Goal: Task Accomplishment & Management: Use online tool/utility

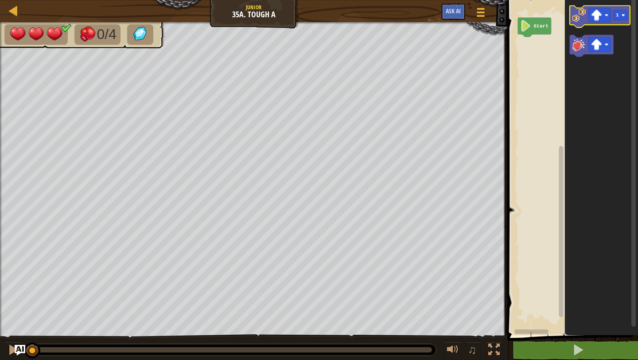
click at [355, 23] on icon "Blockly Workspace" at bounding box center [600, 17] width 60 height 22
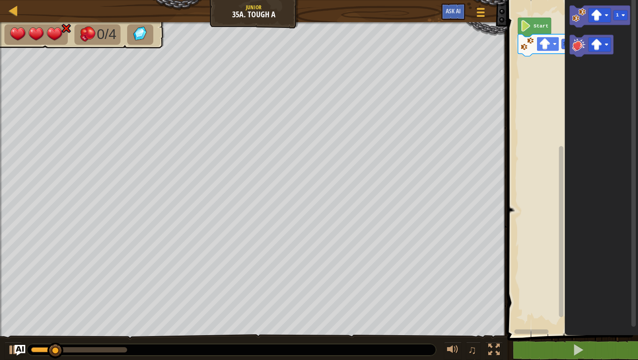
click at [355, 40] on rect "Blockly Workspace" at bounding box center [548, 44] width 23 height 14
click at [355, 43] on image "Blockly Workspace" at bounding box center [579, 45] width 14 height 14
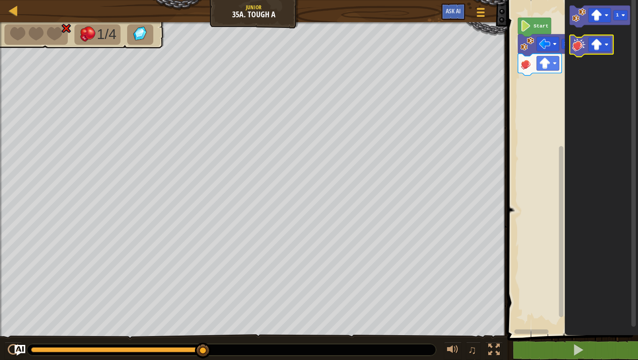
click at [355, 51] on icon "Blockly Workspace" at bounding box center [592, 46] width 44 height 22
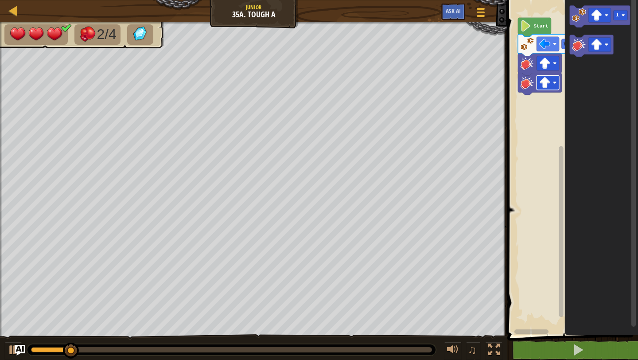
click at [355, 89] on rect "Blockly Workspace" at bounding box center [548, 82] width 23 height 14
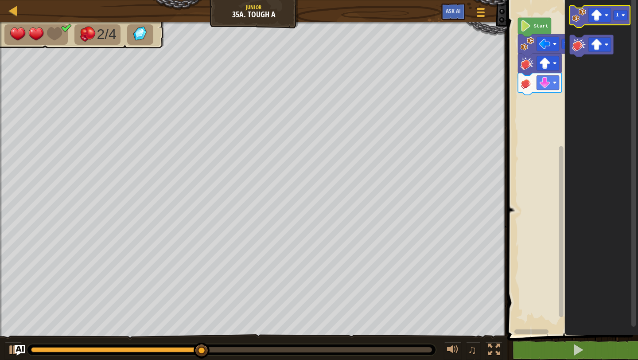
click at [355, 15] on icon "Blockly Workspace" at bounding box center [600, 17] width 60 height 22
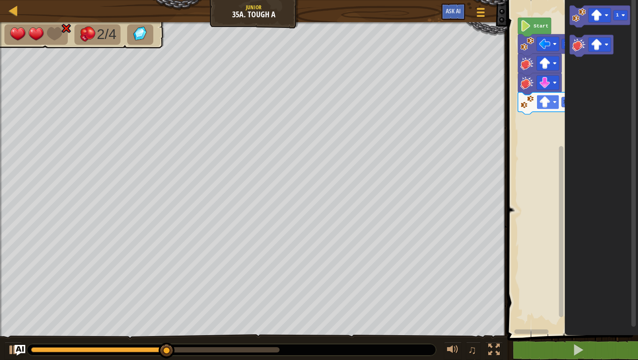
click at [355, 106] on rect "Blockly Workspace" at bounding box center [548, 102] width 23 height 14
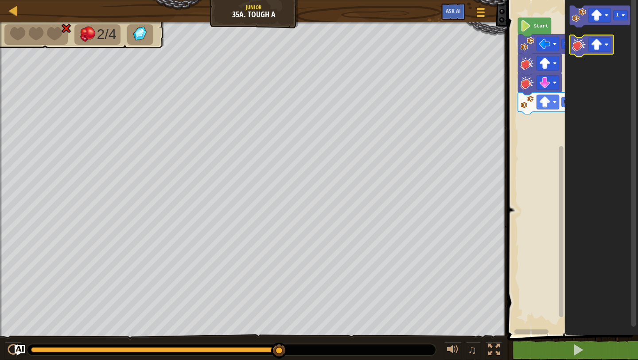
click at [355, 44] on image "Blockly Workspace" at bounding box center [579, 45] width 14 height 14
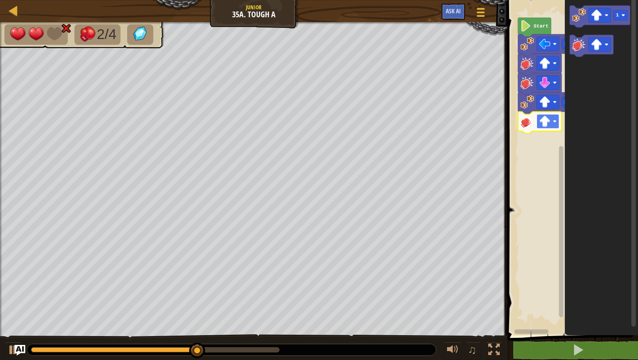
click at [355, 125] on rect "Blockly Workspace" at bounding box center [548, 121] width 23 height 14
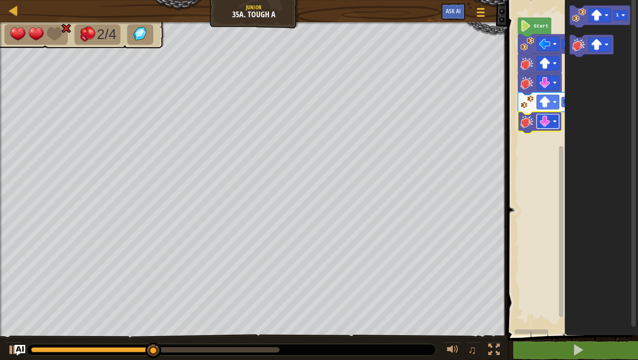
click at [355, 121] on image "Blockly Workspace" at bounding box center [544, 121] width 11 height 11
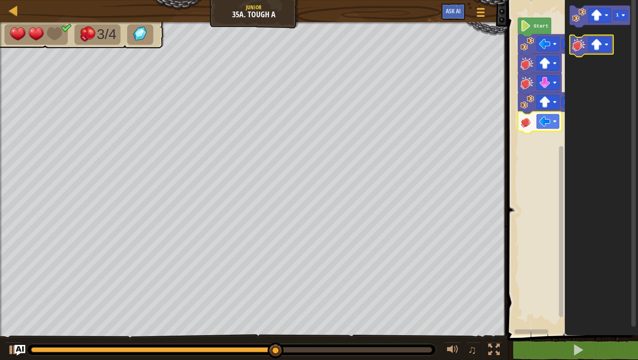
click at [355, 24] on icon "Blockly Workspace" at bounding box center [600, 17] width 60 height 22
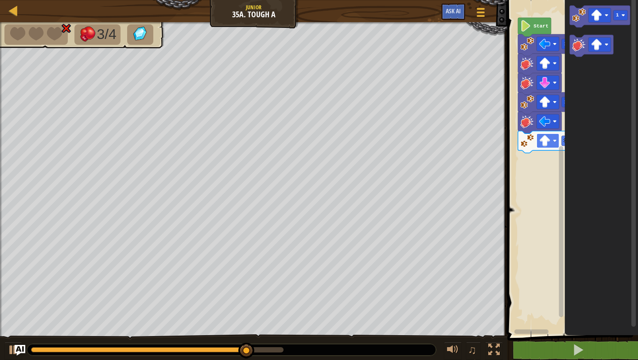
click at [355, 138] on image "Blockly Workspace" at bounding box center [544, 140] width 11 height 11
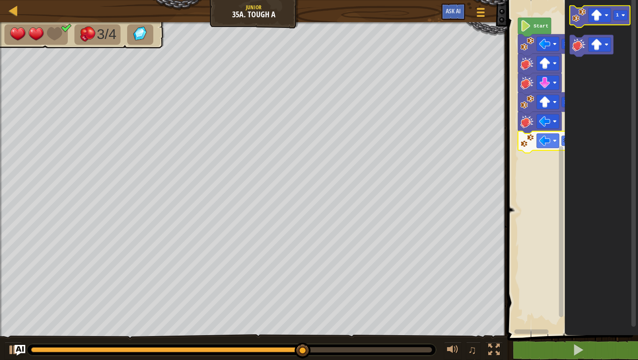
click at [355, 17] on image "Blockly Workspace" at bounding box center [579, 15] width 14 height 14
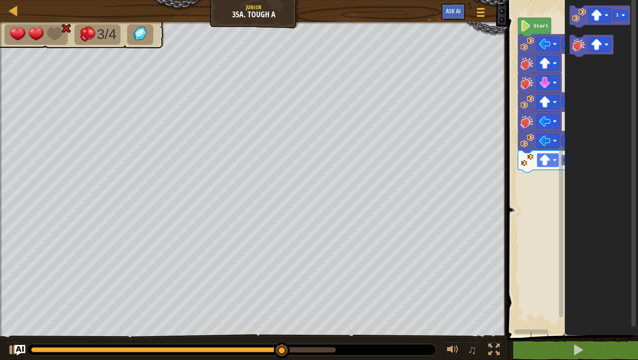
click at [355, 164] on rect "Blockly Workspace" at bounding box center [548, 160] width 23 height 14
click at [355, 47] on image "Blockly Workspace" at bounding box center [579, 45] width 14 height 14
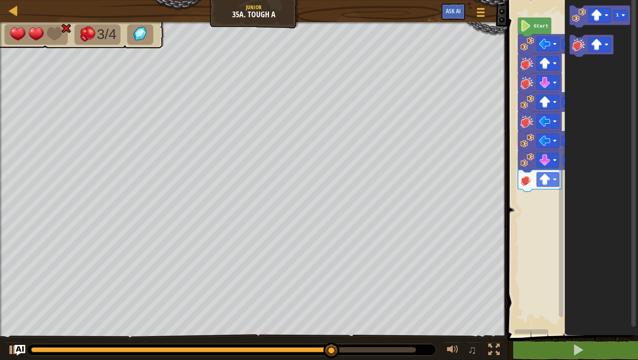
click at [355, 171] on icon "Blockly Workspace" at bounding box center [540, 181] width 44 height 22
click at [355, 177] on image "Blockly Workspace" at bounding box center [544, 179] width 11 height 11
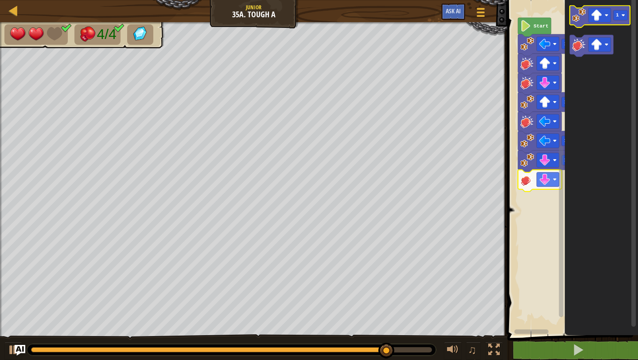
click at [355, 20] on image "Blockly Workspace" at bounding box center [579, 15] width 14 height 14
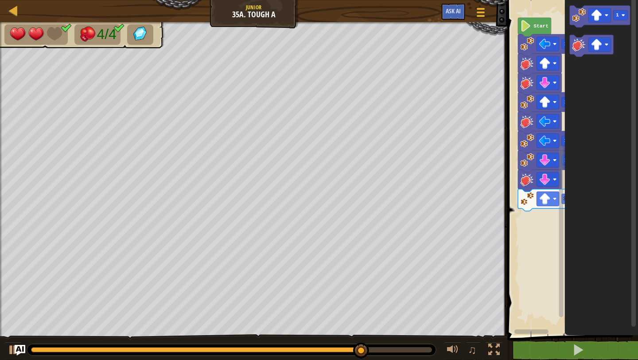
click at [355, 208] on g "Start 1 1 1 1 1" at bounding box center [571, 165] width 133 height 339
click at [355, 205] on rect "Blockly Workspace" at bounding box center [548, 198] width 23 height 14
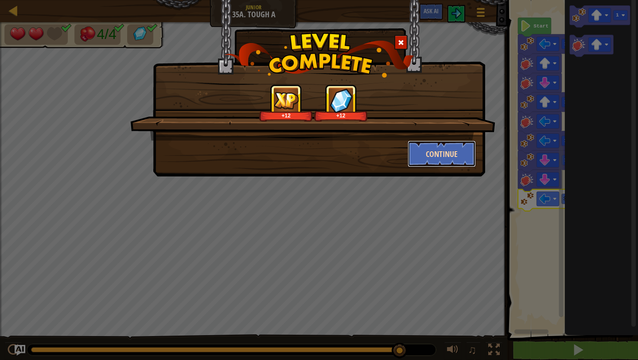
click at [355, 159] on button "Continue" at bounding box center [442, 153] width 69 height 27
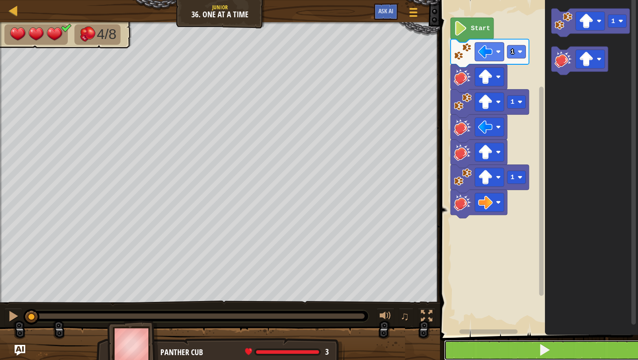
click at [355, 326] on button at bounding box center [544, 350] width 201 height 20
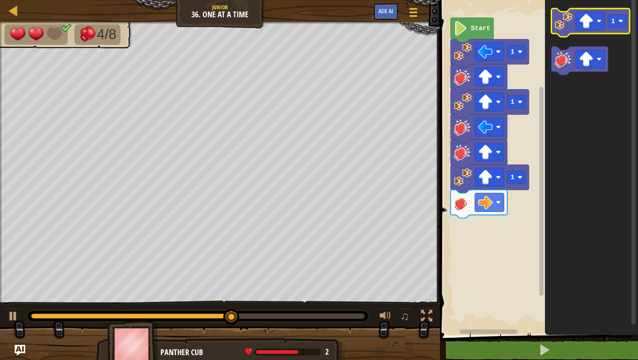
click at [355, 27] on image "Blockly Workspace" at bounding box center [564, 21] width 18 height 18
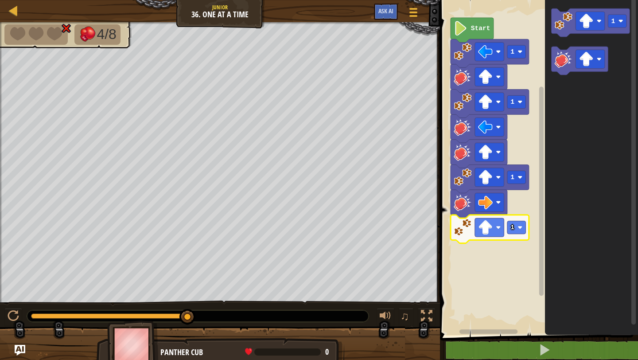
click at [355, 238] on icon "Blockly Workspace" at bounding box center [490, 229] width 78 height 28
click at [355, 233] on image "Blockly Workspace" at bounding box center [485, 227] width 15 height 15
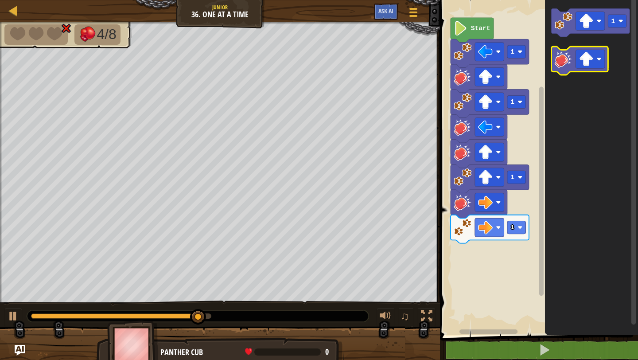
click at [355, 65] on icon "Blockly Workspace" at bounding box center [580, 61] width 57 height 28
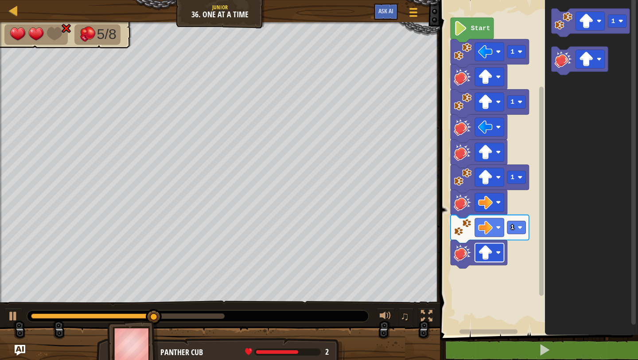
click at [355, 253] on rect "Blockly Workspace" at bounding box center [489, 252] width 29 height 19
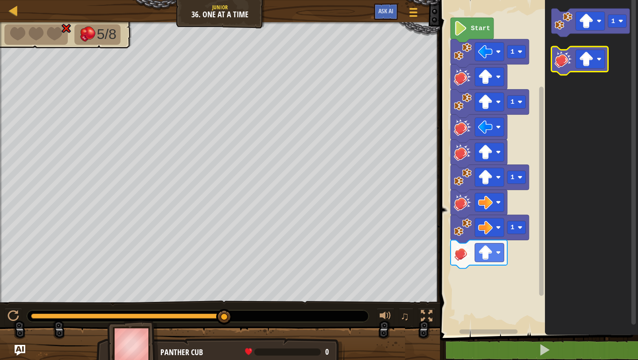
click at [355, 68] on icon "Blockly Workspace" at bounding box center [580, 61] width 57 height 28
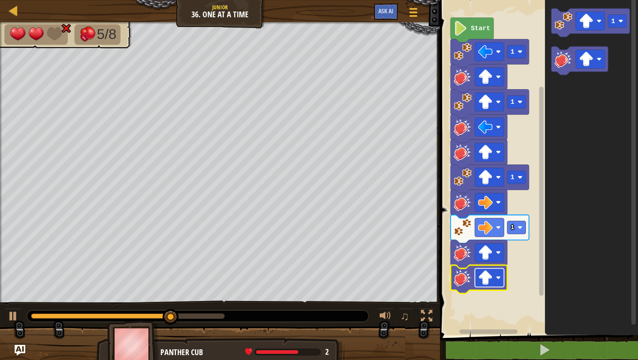
click at [355, 278] on image "Blockly Workspace" at bounding box center [485, 277] width 15 height 15
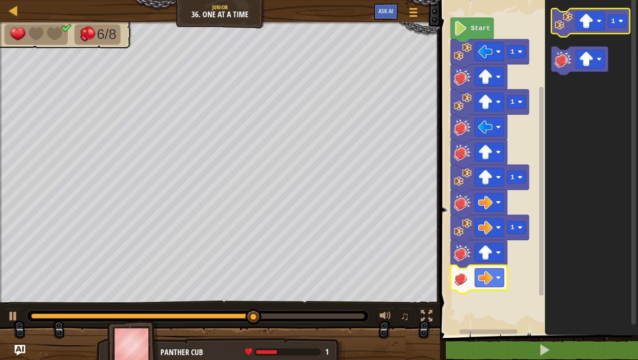
click at [355, 20] on image "Blockly Workspace" at bounding box center [564, 21] width 18 height 18
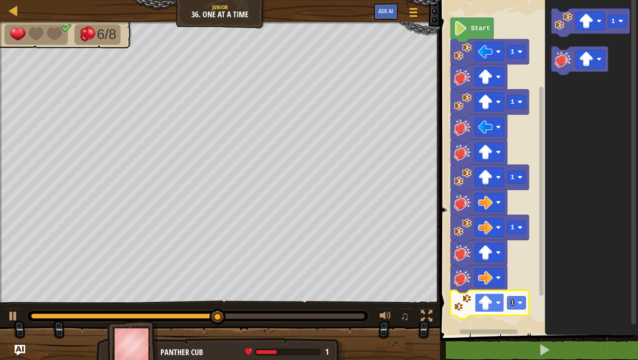
click at [355, 303] on image "Blockly Workspace" at bounding box center [485, 303] width 15 height 15
click at [355, 69] on icon "Blockly Workspace" at bounding box center [580, 61] width 57 height 28
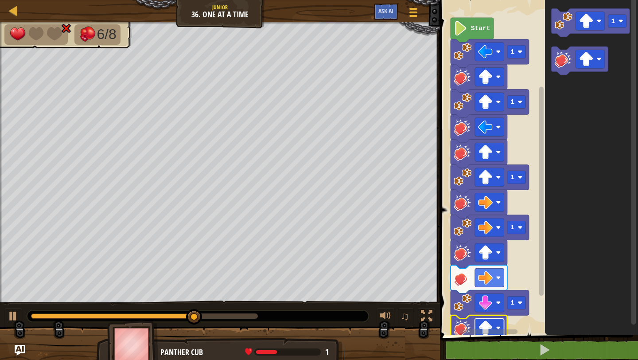
click at [355, 325] on rect "Blockly Workspace" at bounding box center [489, 328] width 29 height 19
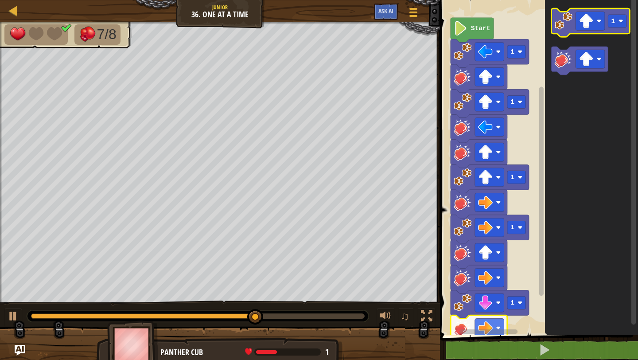
click at [355, 25] on icon "Blockly Workspace" at bounding box center [591, 22] width 78 height 28
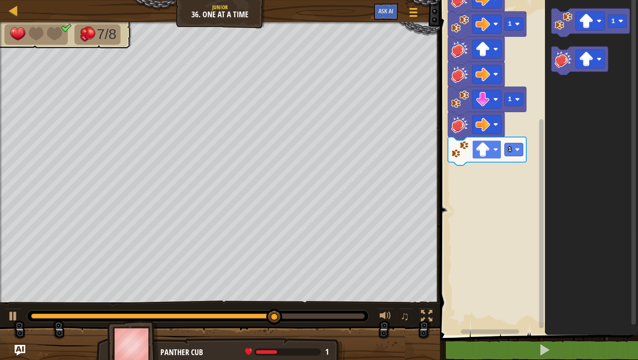
click at [355, 154] on rect "Blockly Workspace" at bounding box center [486, 149] width 29 height 19
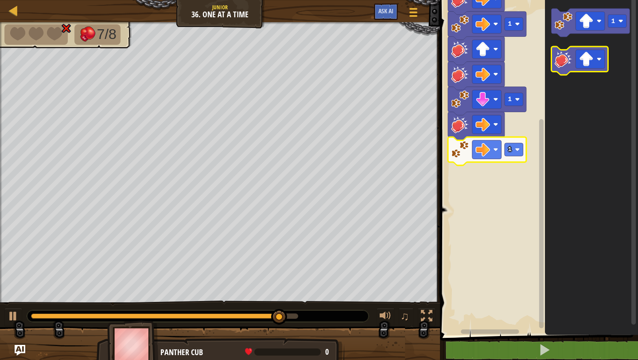
click at [355, 55] on image "Blockly Workspace" at bounding box center [564, 59] width 18 height 18
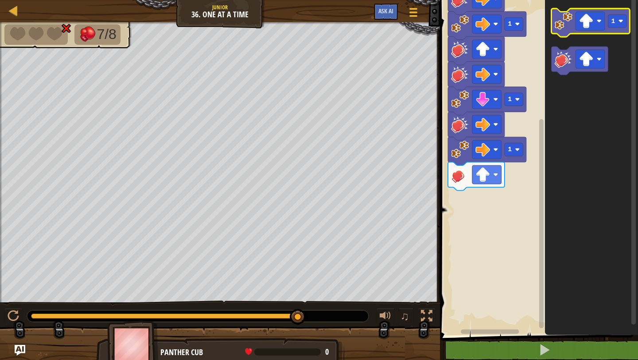
click at [355, 31] on icon "Blockly Workspace" at bounding box center [591, 22] width 78 height 28
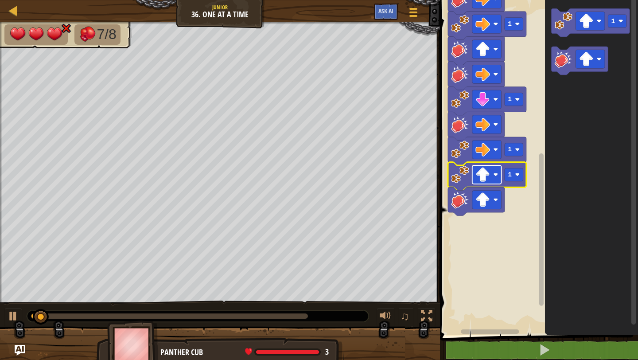
click at [355, 179] on image "Blockly Workspace" at bounding box center [482, 174] width 15 height 15
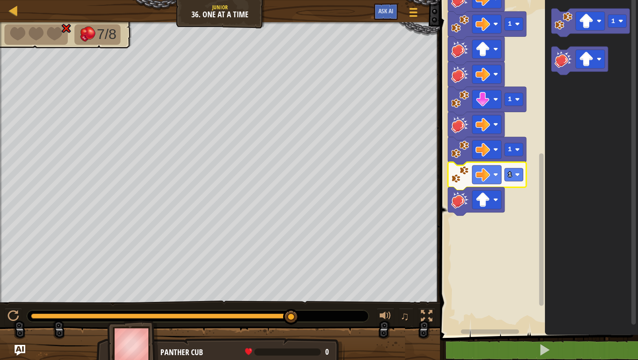
click at [355, 215] on rect "Blockly Workspace" at bounding box center [537, 165] width 201 height 339
click at [355, 204] on rect "Blockly Workspace" at bounding box center [486, 200] width 29 height 19
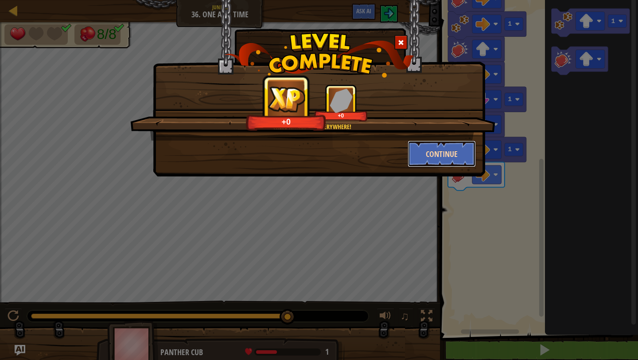
click at [355, 157] on button "Continue" at bounding box center [442, 153] width 69 height 27
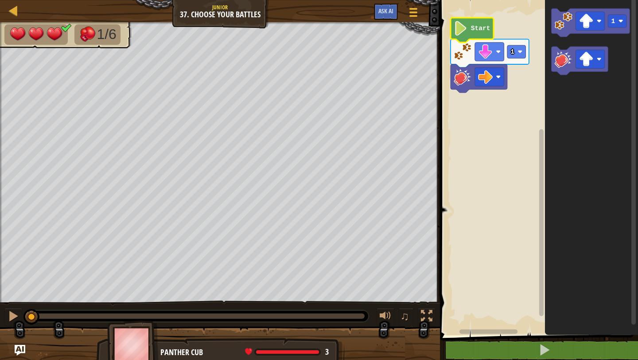
click at [355, 34] on image "Blockly Workspace" at bounding box center [461, 28] width 14 height 15
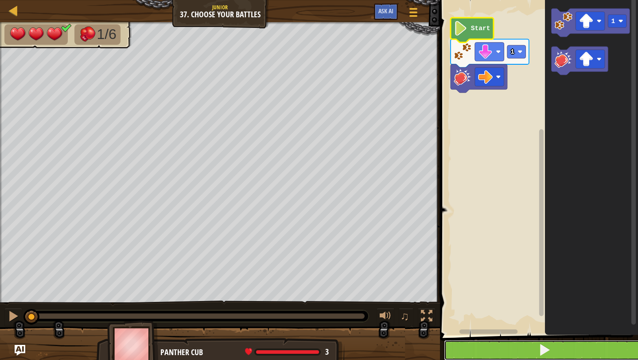
click at [355, 326] on button at bounding box center [544, 350] width 201 height 20
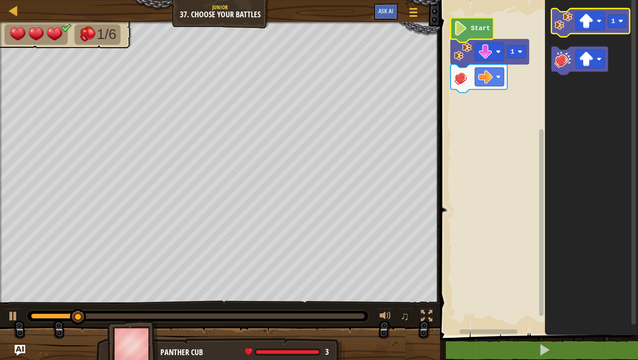
click at [355, 25] on image "Blockly Workspace" at bounding box center [564, 21] width 18 height 18
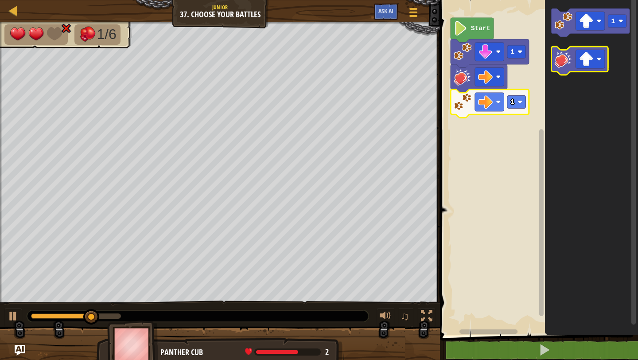
click at [355, 59] on image "Blockly Workspace" at bounding box center [564, 59] width 18 height 18
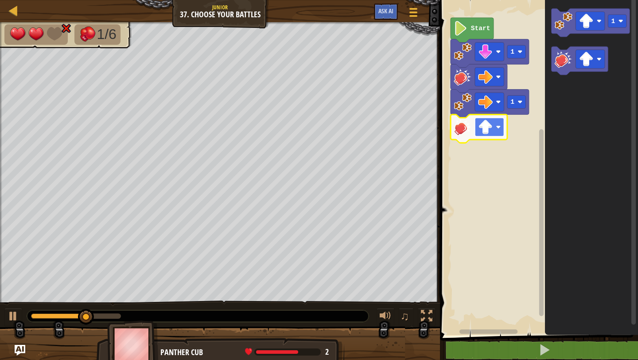
click at [355, 119] on rect "Blockly Workspace" at bounding box center [489, 127] width 29 height 19
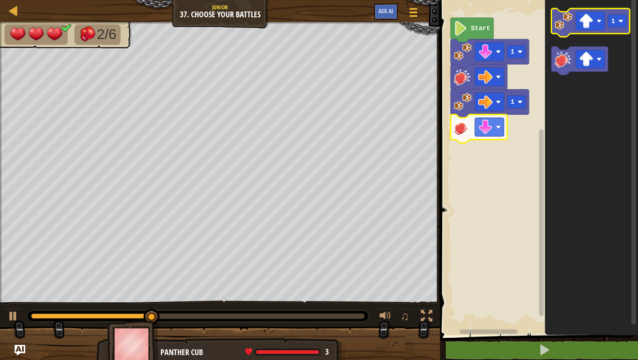
click at [355, 20] on image "Blockly Workspace" at bounding box center [564, 21] width 18 height 18
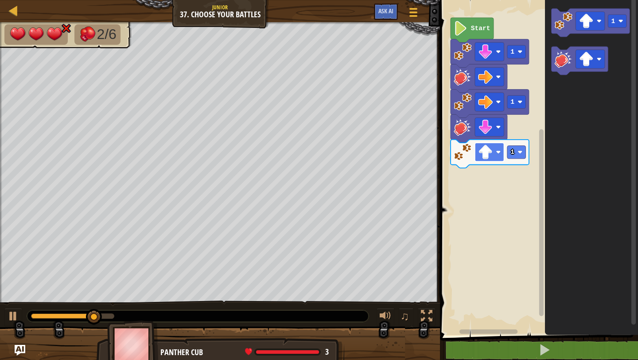
click at [355, 152] on image "Blockly Workspace" at bounding box center [485, 152] width 15 height 15
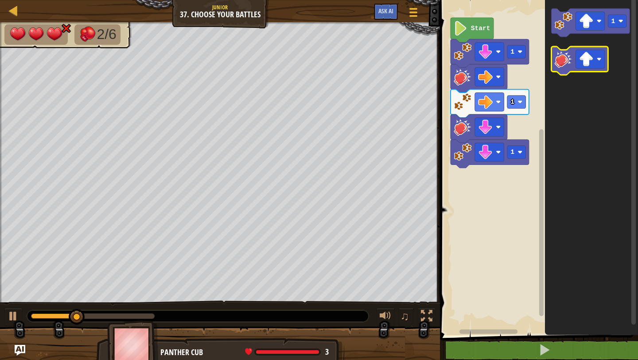
click at [355, 70] on icon "Blockly Workspace" at bounding box center [580, 61] width 57 height 28
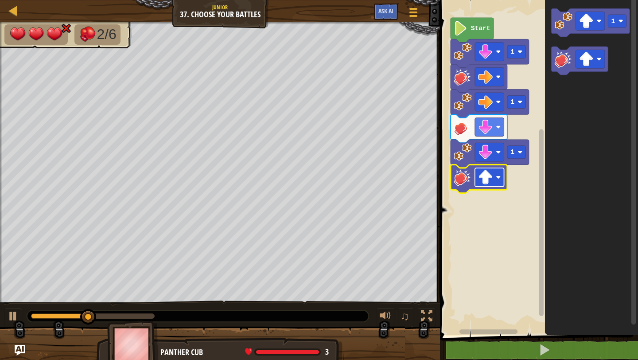
click at [355, 178] on image "Blockly Workspace" at bounding box center [498, 177] width 5 height 5
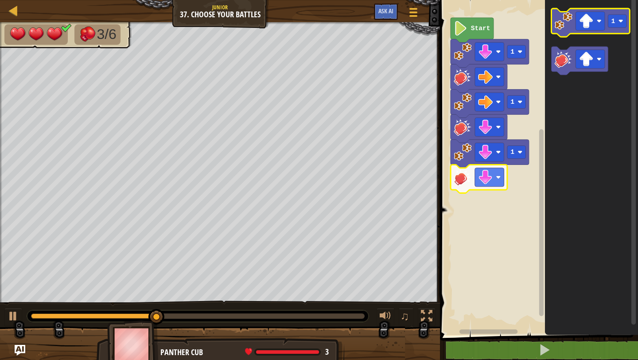
click at [355, 23] on icon "Blockly Workspace" at bounding box center [591, 22] width 78 height 28
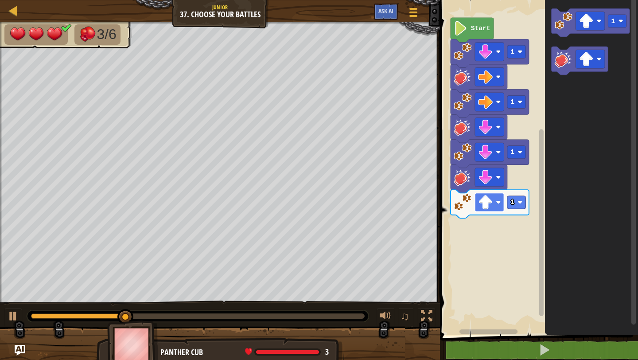
click at [355, 209] on image "Blockly Workspace" at bounding box center [485, 202] width 15 height 15
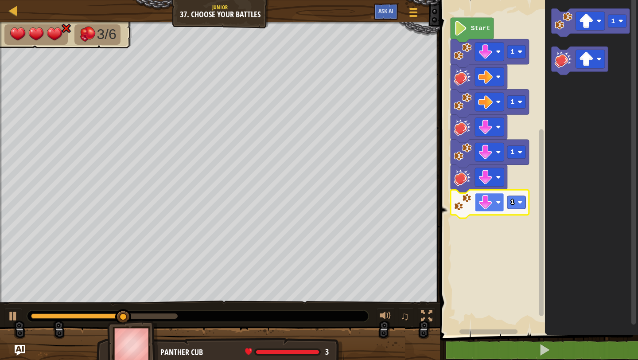
click at [355, 195] on rect "Blockly Workspace" at bounding box center [489, 202] width 29 height 19
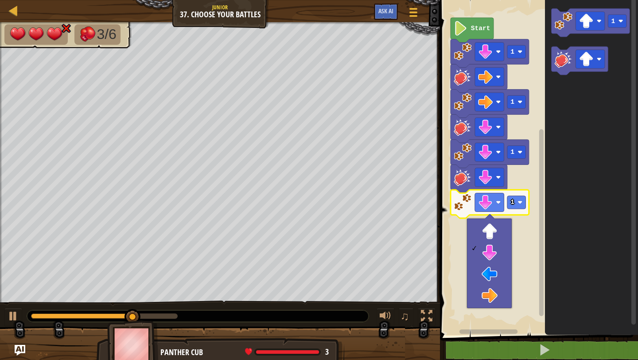
click at [355, 261] on icon "Blockly Workspace" at bounding box center [591, 165] width 93 height 339
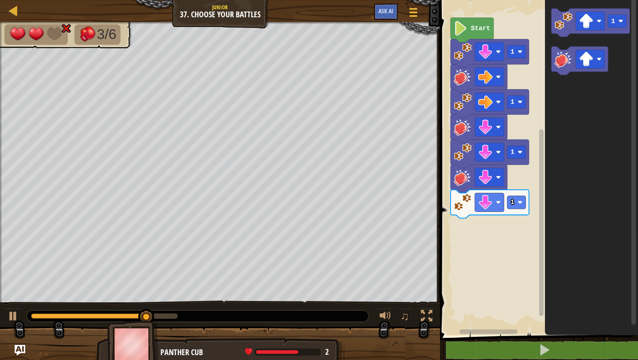
click at [355, 71] on icon "Blockly Workspace" at bounding box center [580, 61] width 57 height 28
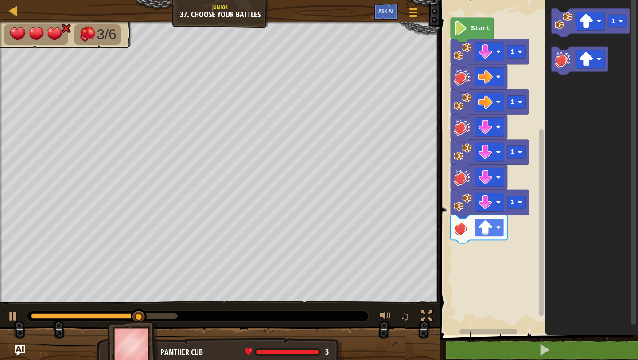
click at [355, 236] on rect "Blockly Workspace" at bounding box center [489, 227] width 29 height 19
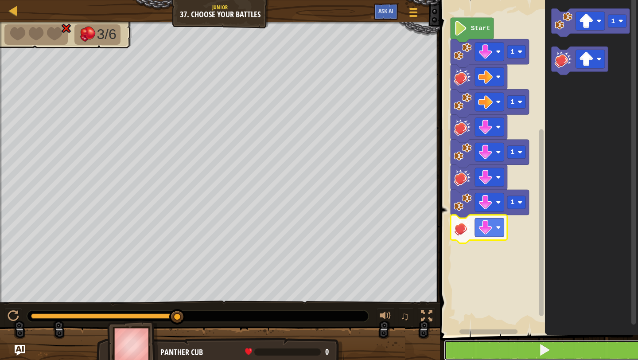
click at [355, 326] on button at bounding box center [544, 350] width 201 height 20
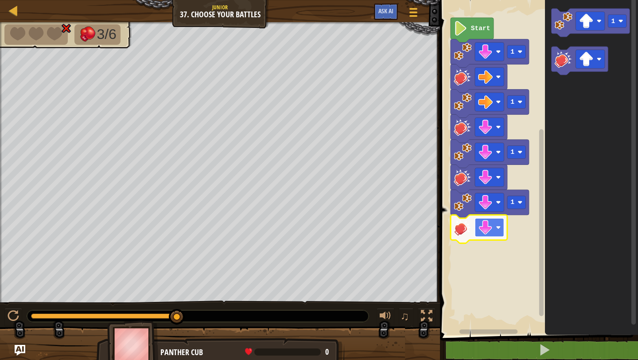
click at [355, 230] on rect "Blockly Workspace" at bounding box center [489, 227] width 29 height 19
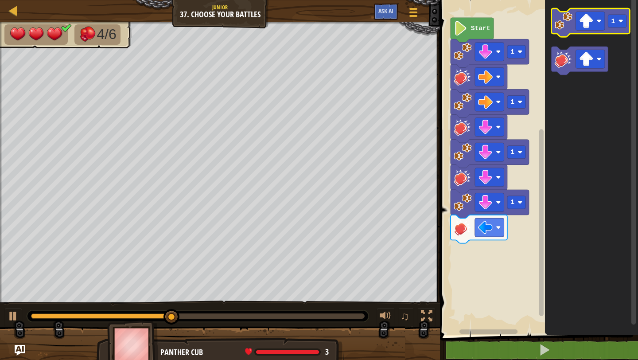
click at [355, 29] on image "Blockly Workspace" at bounding box center [564, 21] width 18 height 18
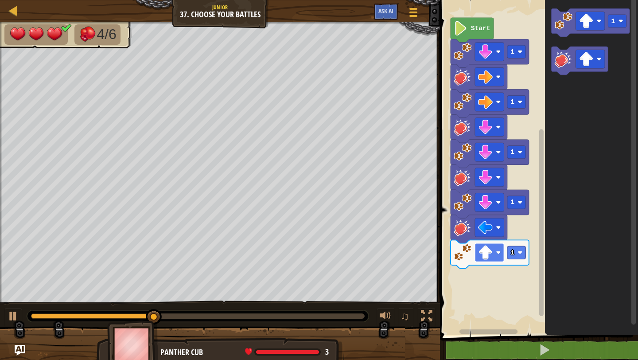
click at [355, 259] on rect "Blockly Workspace" at bounding box center [489, 252] width 29 height 19
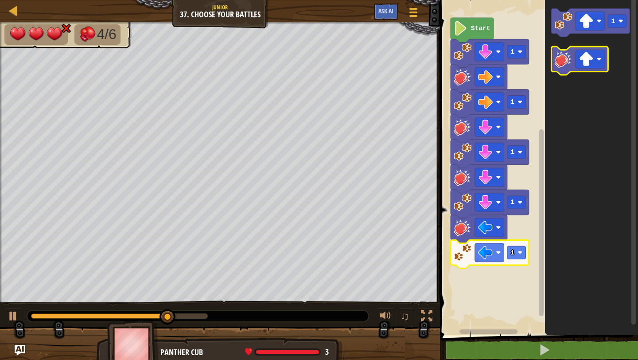
click at [355, 66] on image "Blockly Workspace" at bounding box center [564, 59] width 18 height 18
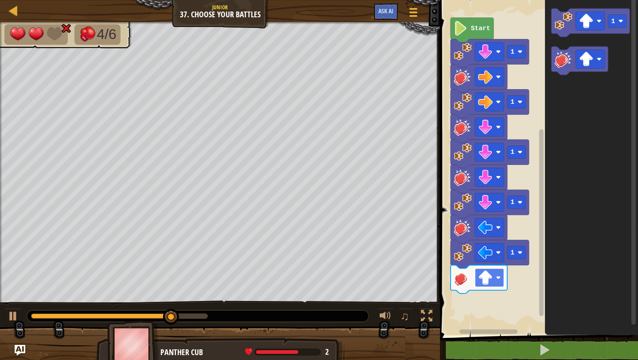
click at [355, 284] on image "Blockly Workspace" at bounding box center [485, 277] width 15 height 15
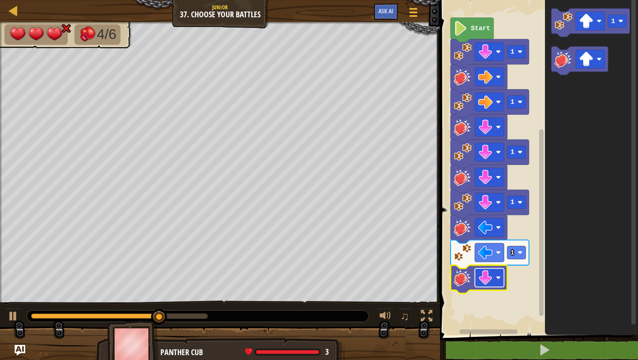
click at [355, 279] on image "Blockly Workspace" at bounding box center [485, 277] width 15 height 15
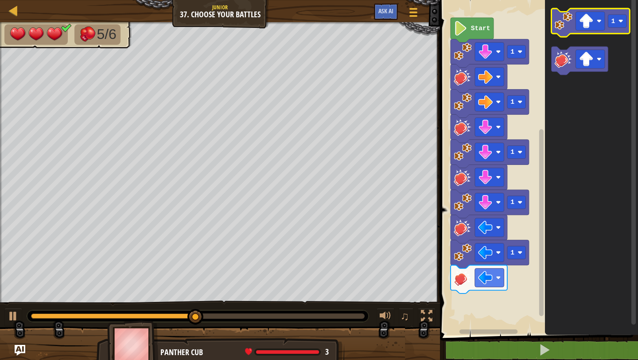
click at [355, 17] on image "Blockly Workspace" at bounding box center [564, 21] width 18 height 18
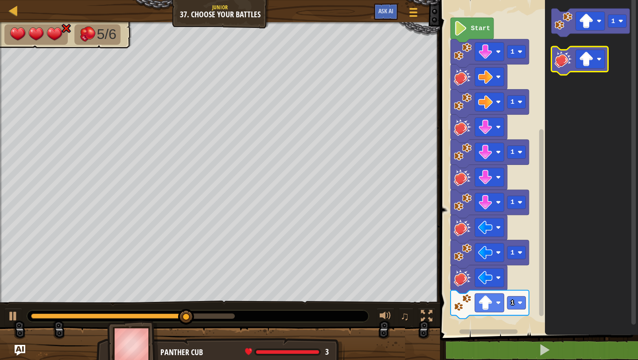
click at [355, 70] on icon "Blockly Workspace" at bounding box center [580, 61] width 57 height 28
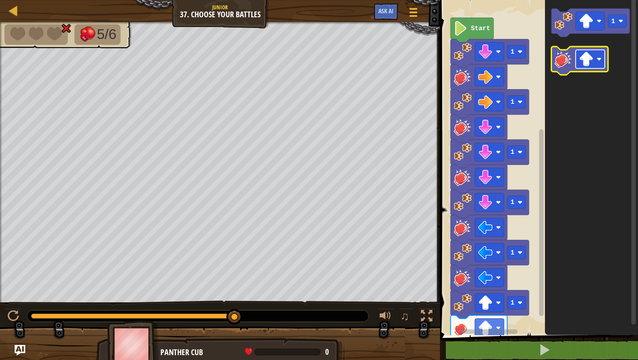
click at [355, 59] on image "Blockly Workspace" at bounding box center [599, 59] width 5 height 5
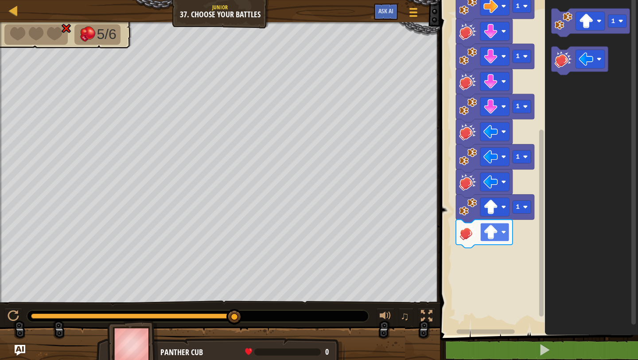
click at [355, 237] on rect "Blockly Workspace" at bounding box center [494, 232] width 29 height 19
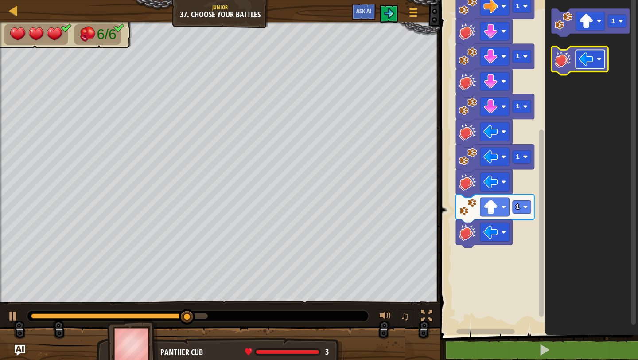
click at [355, 64] on rect "Blockly Workspace" at bounding box center [590, 59] width 29 height 19
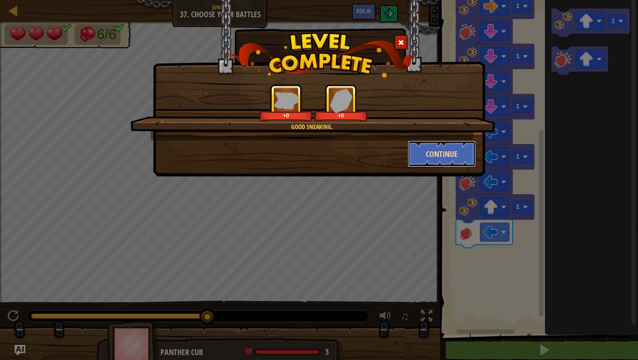
click at [355, 152] on button "Continue" at bounding box center [442, 153] width 69 height 27
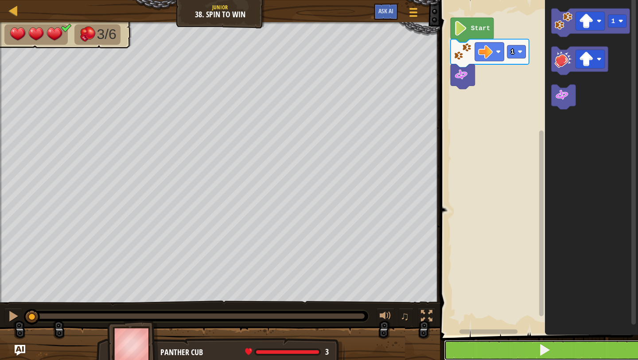
click at [355, 326] on button at bounding box center [544, 350] width 201 height 20
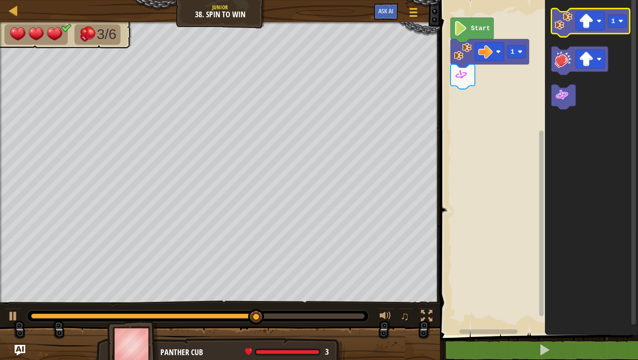
click at [355, 23] on image "Blockly Workspace" at bounding box center [564, 21] width 18 height 18
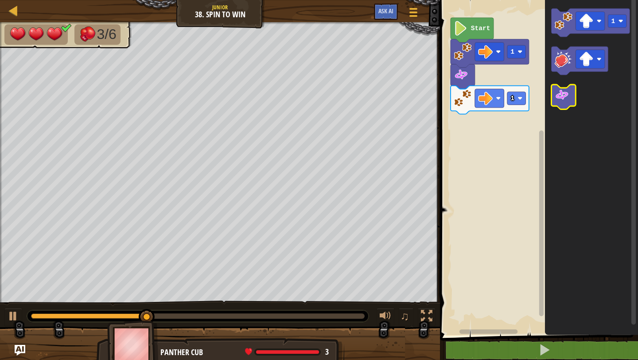
click at [355, 97] on image "Blockly Workspace" at bounding box center [562, 95] width 15 height 15
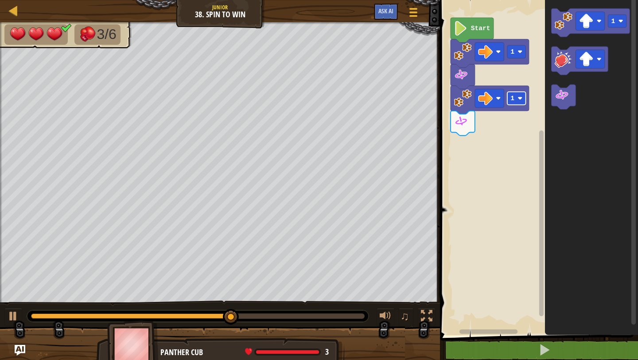
click at [355, 97] on image "Blockly Workspace" at bounding box center [520, 98] width 5 height 5
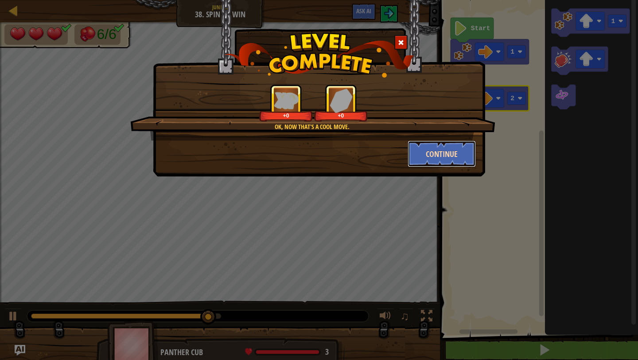
click at [355, 160] on button "Continue" at bounding box center [442, 153] width 69 height 27
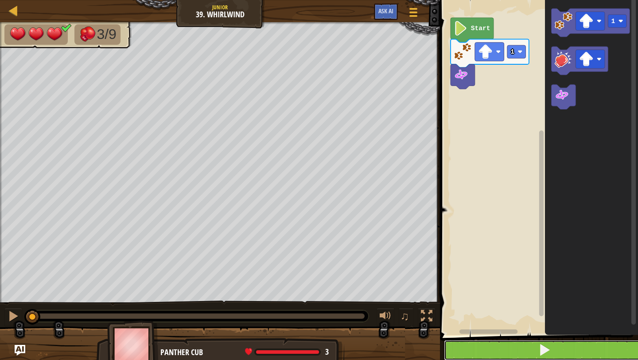
click at [355, 326] on button at bounding box center [544, 350] width 201 height 20
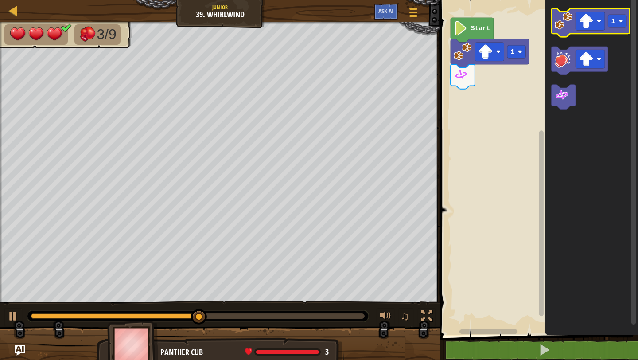
click at [355, 29] on image "Blockly Workspace" at bounding box center [564, 21] width 18 height 18
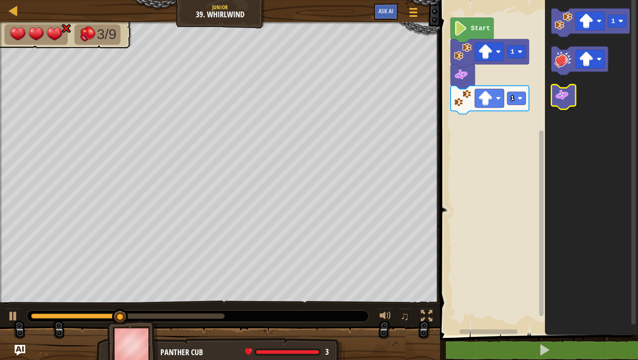
click at [355, 95] on image "Blockly Workspace" at bounding box center [562, 95] width 15 height 15
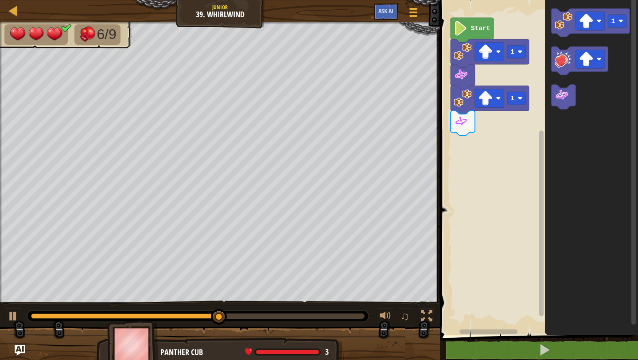
click at [355, 37] on icon "Blockly Workspace" at bounding box center [591, 165] width 93 height 339
click at [355, 19] on image "Blockly Workspace" at bounding box center [564, 21] width 18 height 18
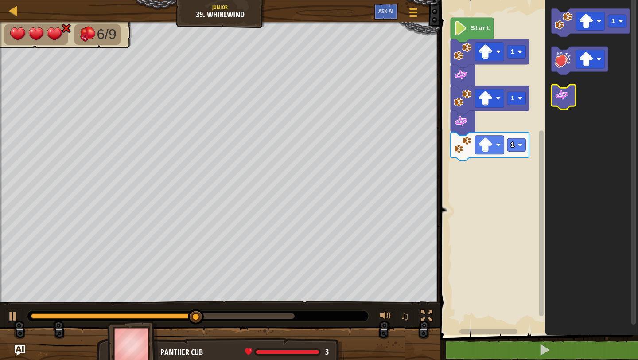
click at [355, 103] on icon "Blockly Workspace" at bounding box center [564, 97] width 24 height 25
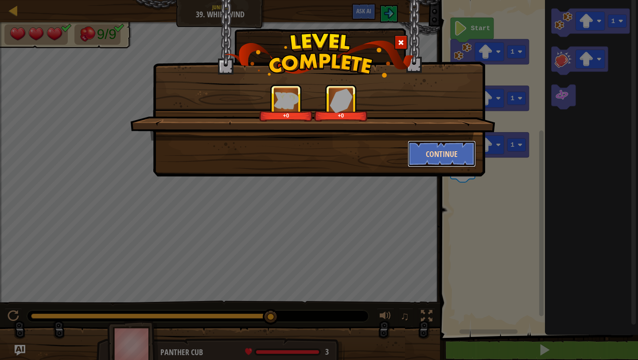
click at [355, 147] on button "Continue" at bounding box center [442, 153] width 69 height 27
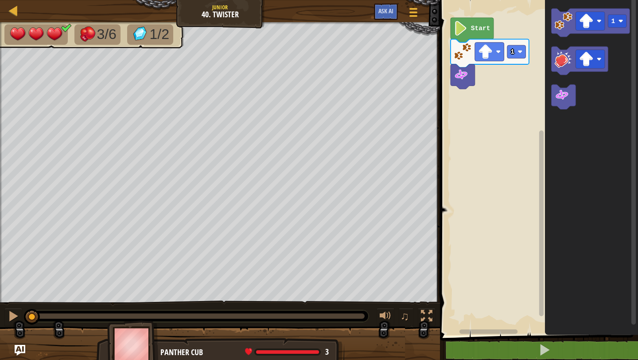
click at [355, 326] on span at bounding box center [539, 155] width 205 height 371
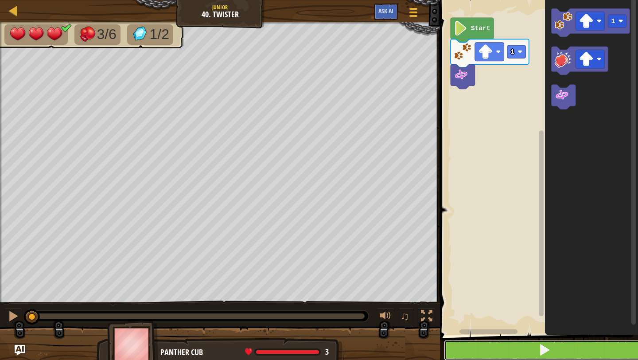
click at [355, 326] on button at bounding box center [544, 350] width 201 height 20
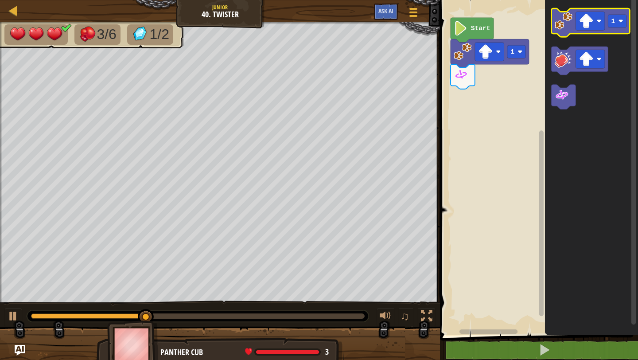
click at [355, 27] on image "Blockly Workspace" at bounding box center [564, 21] width 18 height 18
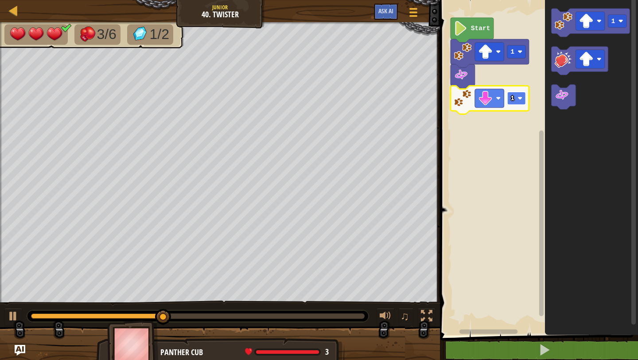
click at [355, 104] on rect "Blockly Workspace" at bounding box center [516, 98] width 19 height 13
click at [355, 100] on image "Blockly Workspace" at bounding box center [562, 95] width 15 height 15
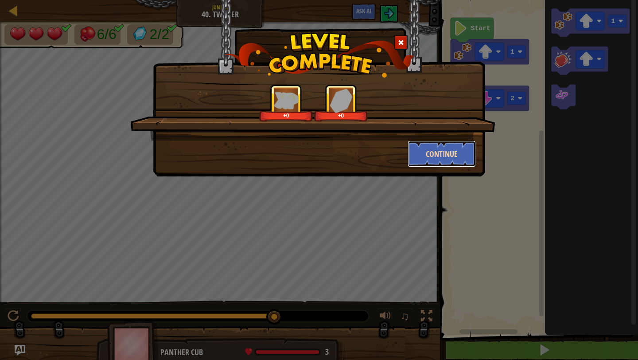
click at [355, 156] on button "Continue" at bounding box center [442, 153] width 69 height 27
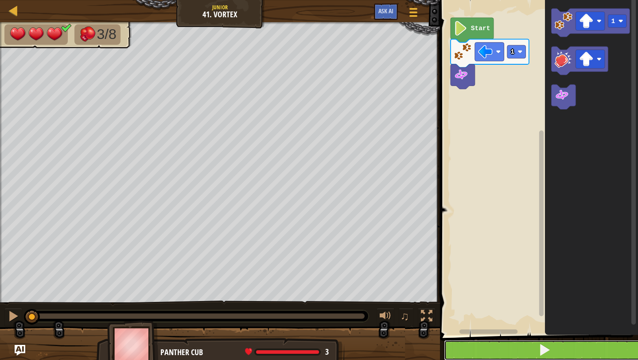
click at [355, 326] on button at bounding box center [544, 350] width 201 height 20
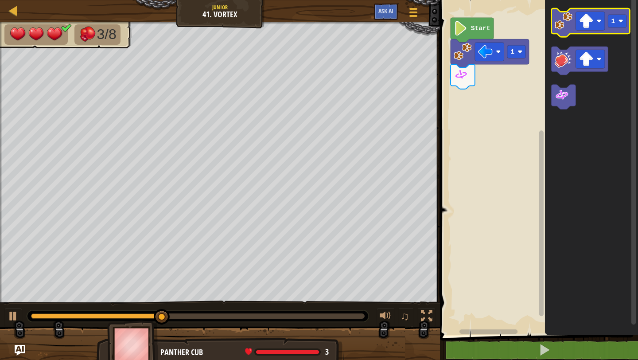
click at [355, 36] on icon "Blockly Workspace" at bounding box center [591, 22] width 78 height 28
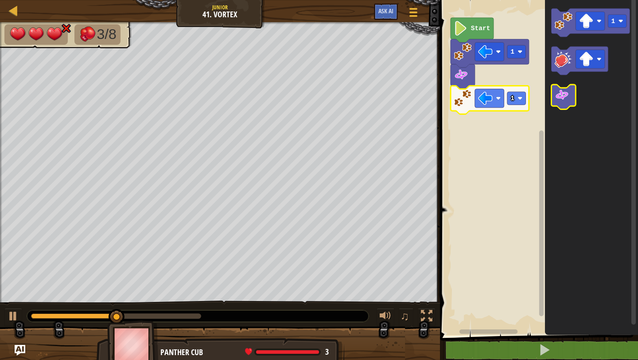
click at [355, 95] on image "Blockly Workspace" at bounding box center [562, 95] width 15 height 15
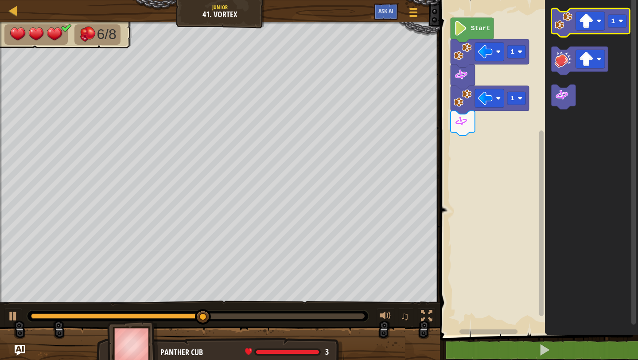
click at [355, 30] on icon "Blockly Workspace" at bounding box center [591, 22] width 78 height 28
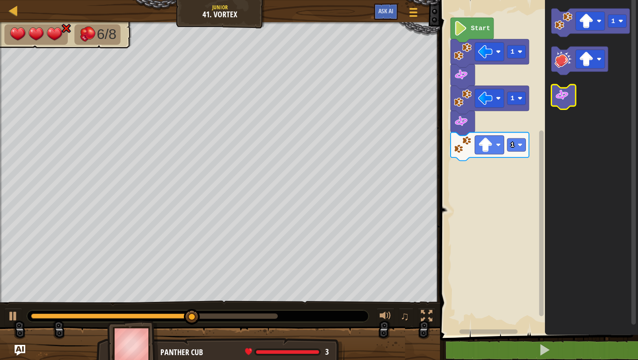
click at [355, 103] on icon "Blockly Workspace" at bounding box center [564, 97] width 24 height 25
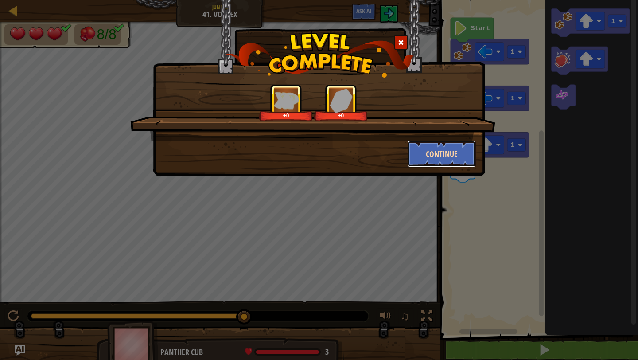
click at [355, 152] on button "Continue" at bounding box center [442, 153] width 69 height 27
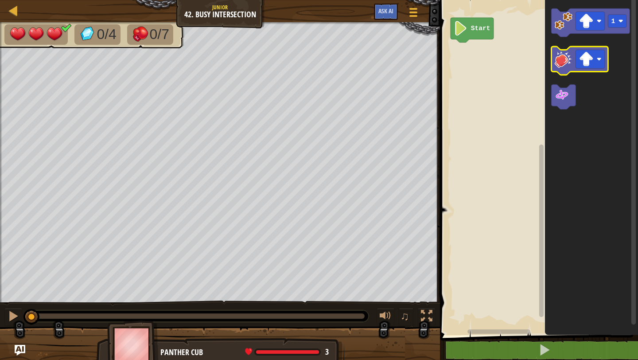
click at [355, 30] on icon "Blockly Workspace" at bounding box center [591, 22] width 78 height 28
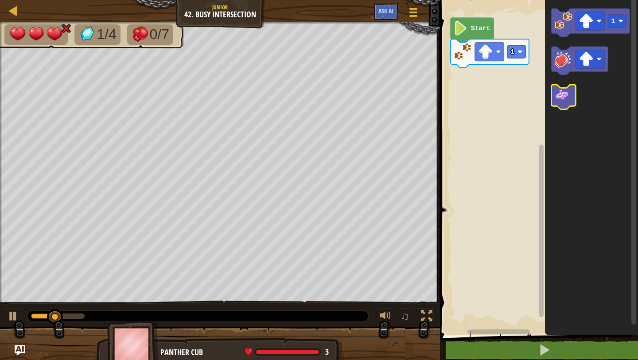
click at [355, 101] on icon "Blockly Workspace" at bounding box center [564, 97] width 24 height 25
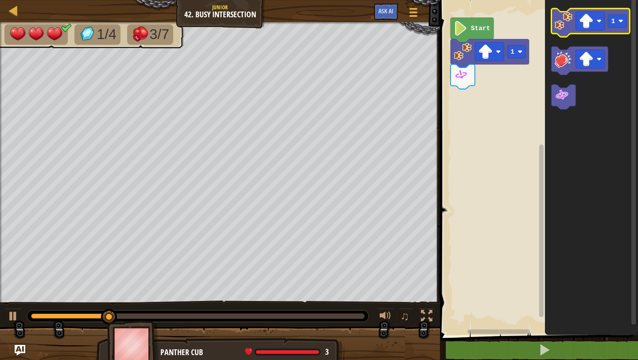
click at [355, 22] on image "Blockly Workspace" at bounding box center [564, 21] width 18 height 18
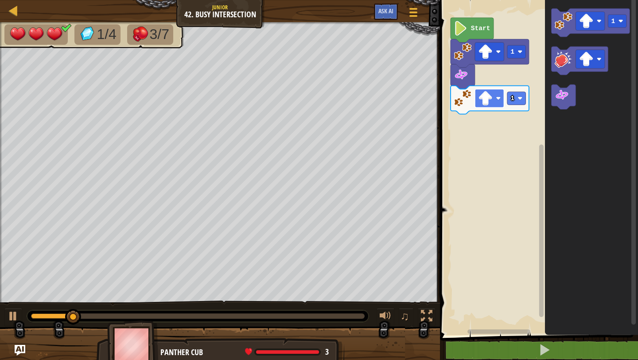
click at [355, 101] on rect "Blockly Workspace" at bounding box center [489, 98] width 29 height 19
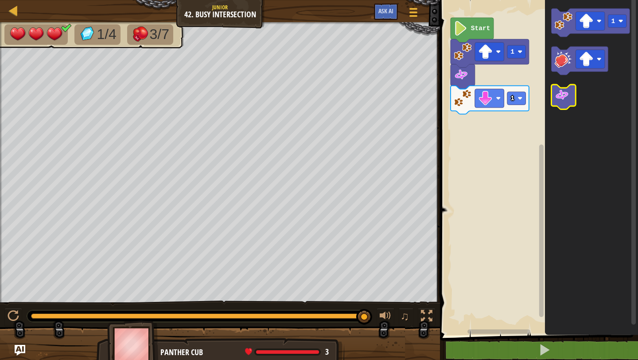
click at [355, 97] on image "Blockly Workspace" at bounding box center [562, 95] width 15 height 15
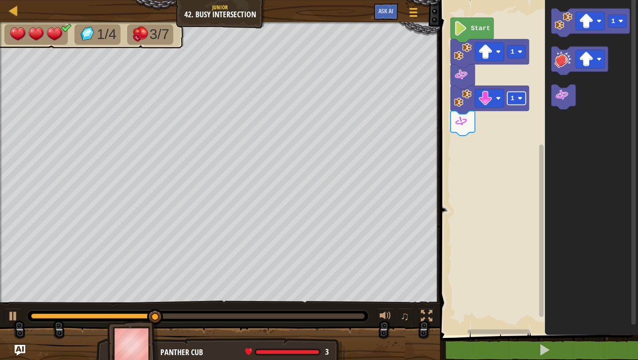
click at [355, 103] on rect "Blockly Workspace" at bounding box center [516, 98] width 19 height 13
click at [355, 102] on rect "Blockly Workspace" at bounding box center [516, 98] width 19 height 13
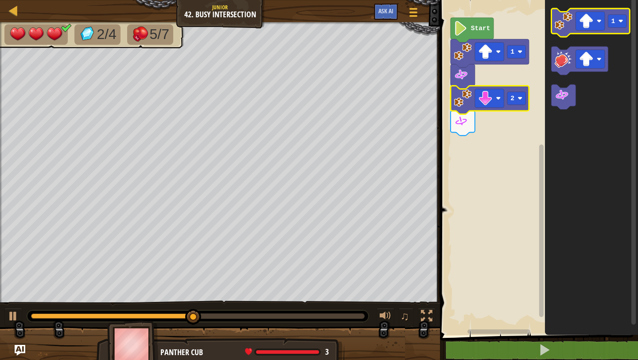
click at [355, 25] on image "Blockly Workspace" at bounding box center [564, 21] width 18 height 18
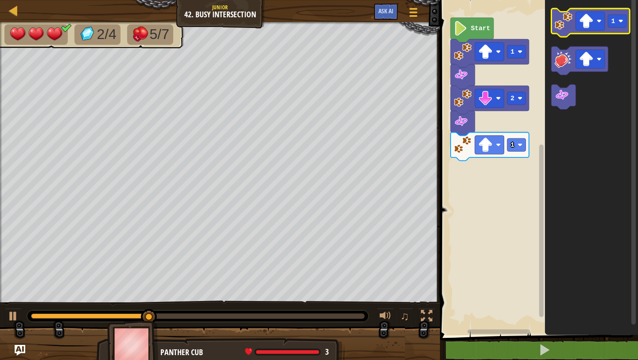
click at [355, 32] on icon "Blockly Workspace" at bounding box center [591, 22] width 78 height 28
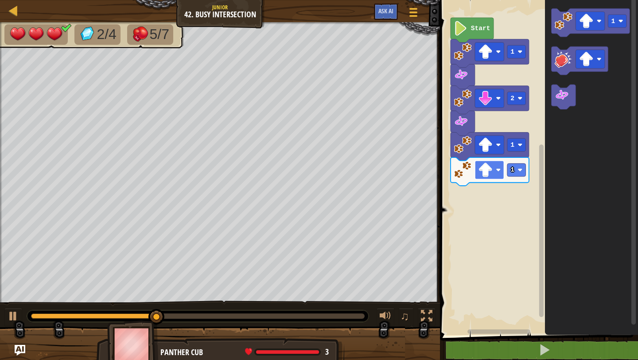
click at [355, 168] on rect "Blockly Workspace" at bounding box center [489, 169] width 29 height 19
click at [355, 175] on rect "Blockly Workspace" at bounding box center [489, 169] width 29 height 19
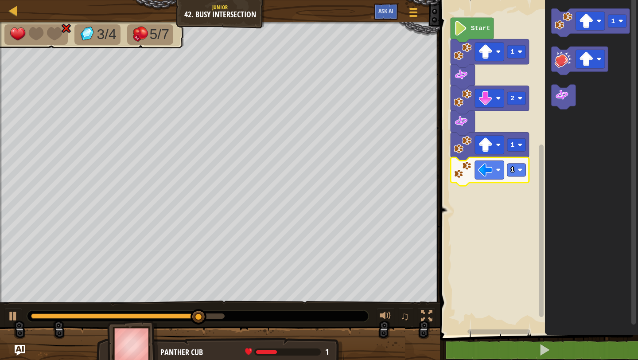
click at [355, 67] on image "Blockly Workspace" at bounding box center [564, 59] width 18 height 18
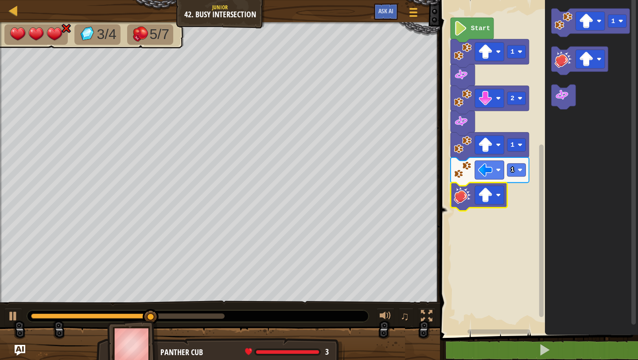
click at [355, 206] on icon "Blockly Workspace" at bounding box center [479, 197] width 57 height 28
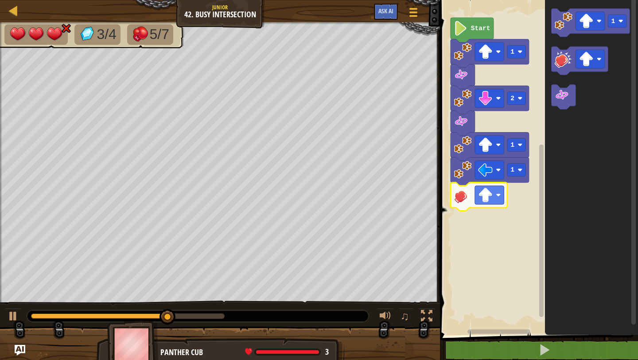
click at [355, 207] on icon "Blockly Workspace" at bounding box center [479, 197] width 57 height 28
click at [355, 199] on rect "Blockly Workspace" at bounding box center [489, 195] width 29 height 19
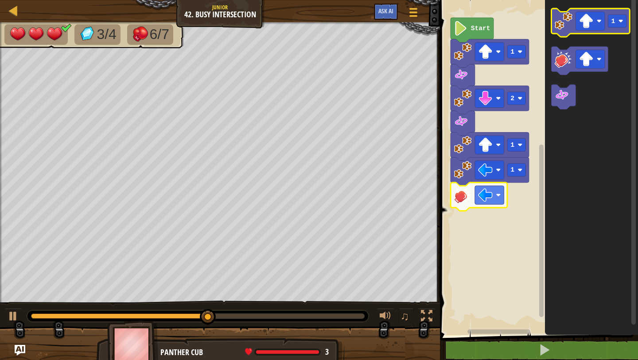
click at [355, 32] on icon "Blockly Workspace" at bounding box center [591, 22] width 78 height 28
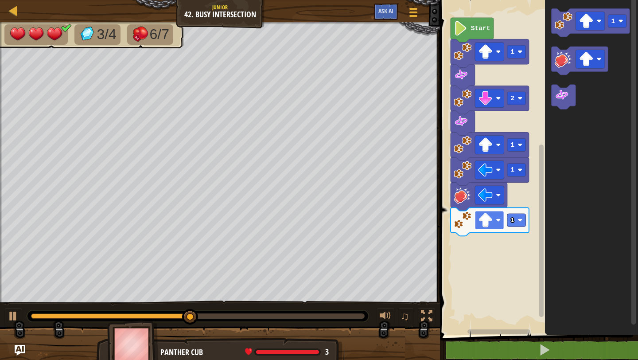
click at [355, 225] on image "Blockly Workspace" at bounding box center [485, 220] width 15 height 15
click at [355, 226] on rect "Blockly Workspace" at bounding box center [516, 220] width 19 height 13
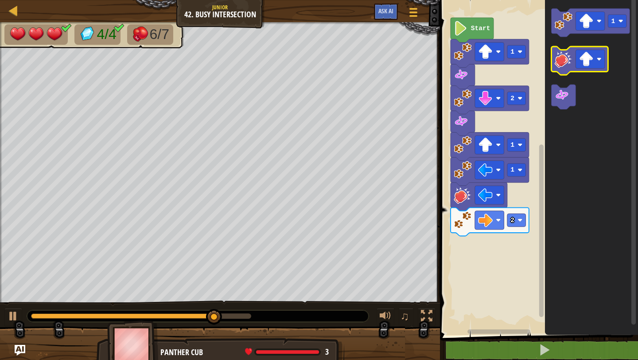
click at [355, 70] on icon "Blockly Workspace" at bounding box center [580, 61] width 57 height 28
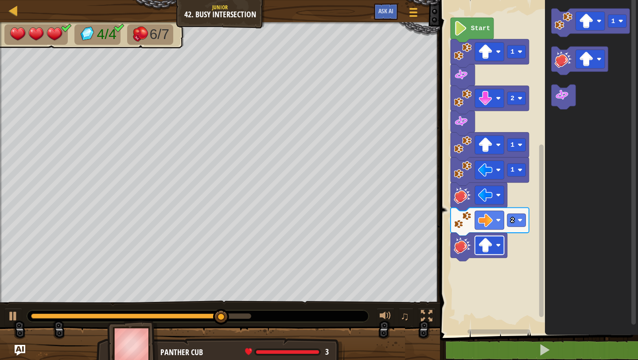
click at [355, 242] on image "Blockly Workspace" at bounding box center [485, 245] width 15 height 15
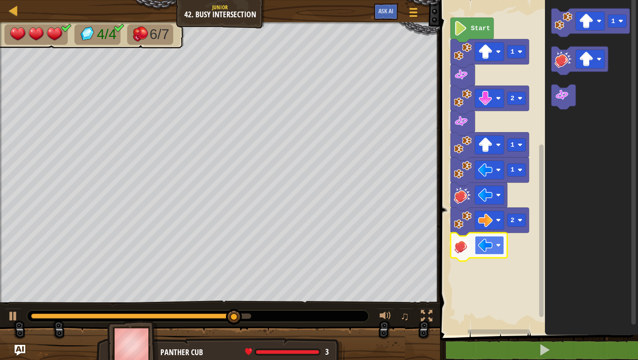
click at [355, 238] on rect "Blockly Workspace" at bounding box center [489, 245] width 29 height 19
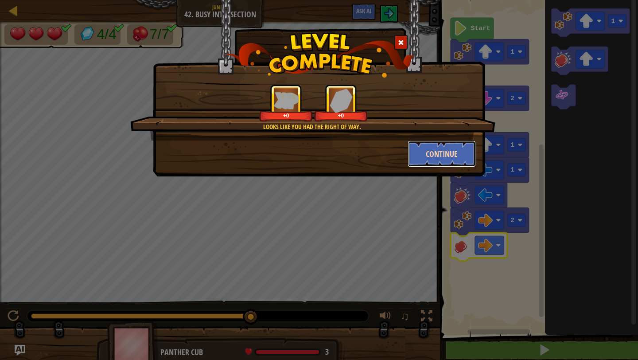
click at [355, 160] on button "Continue" at bounding box center [442, 153] width 69 height 27
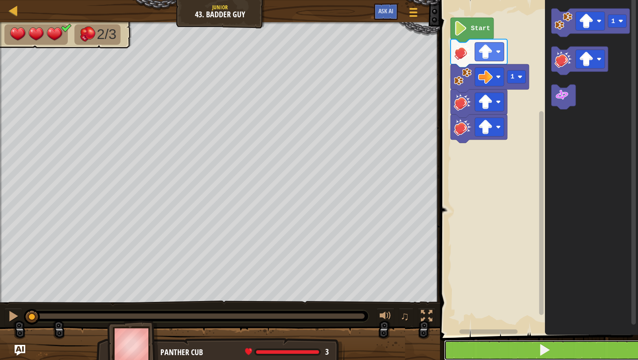
click at [355, 326] on button at bounding box center [544, 350] width 201 height 20
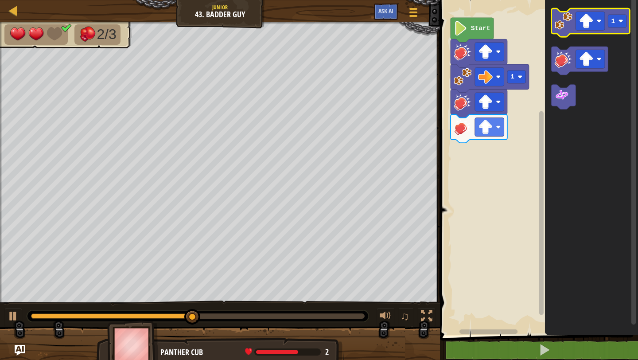
click at [355, 15] on image "Blockly Workspace" at bounding box center [564, 21] width 18 height 18
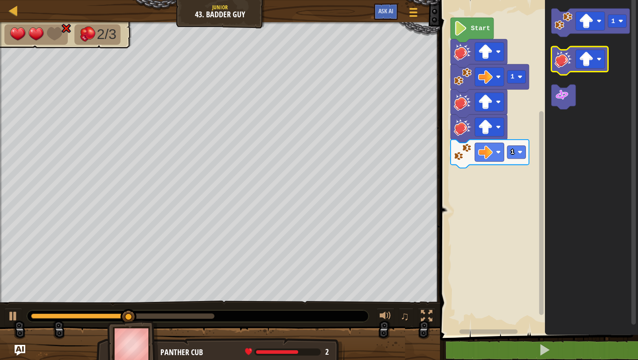
click at [355, 72] on icon "Blockly Workspace" at bounding box center [580, 61] width 57 height 28
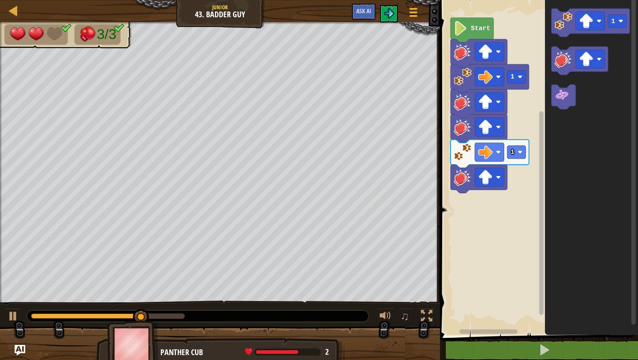
click at [355, 189] on icon "Blockly Workspace" at bounding box center [479, 179] width 57 height 28
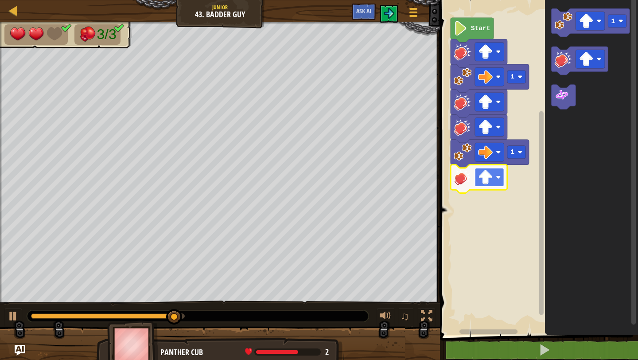
click at [355, 186] on rect "Blockly Workspace" at bounding box center [489, 177] width 29 height 19
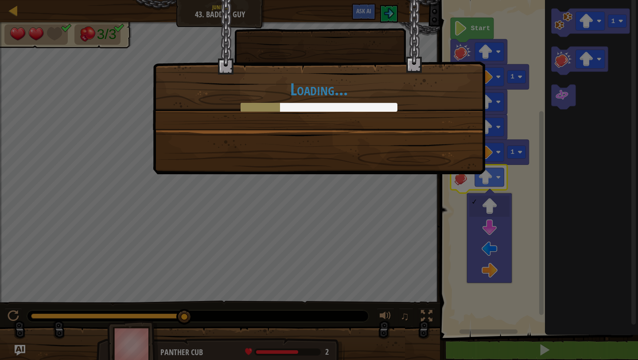
click at [355, 204] on div "Loading..." at bounding box center [319, 180] width 638 height 360
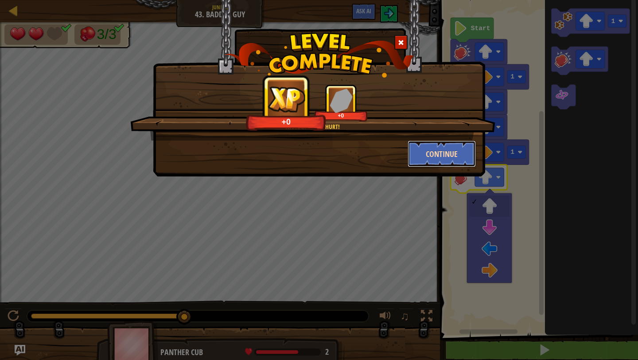
click at [355, 141] on button "Continue" at bounding box center [442, 153] width 69 height 27
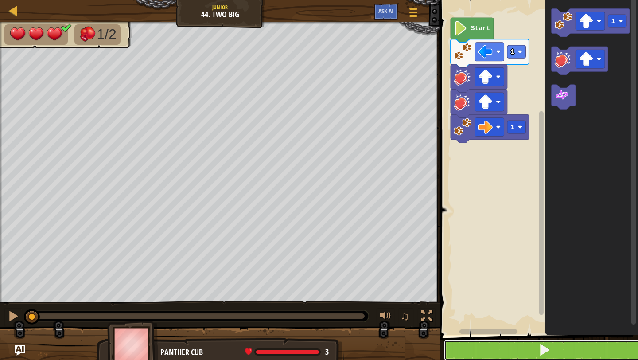
click at [355, 326] on button at bounding box center [544, 350] width 201 height 20
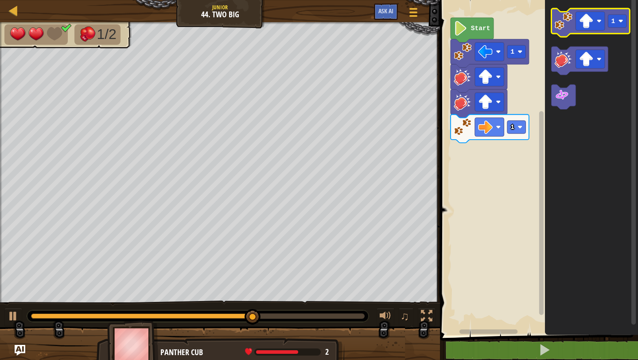
click at [355, 30] on icon "Blockly Workspace" at bounding box center [591, 22] width 78 height 28
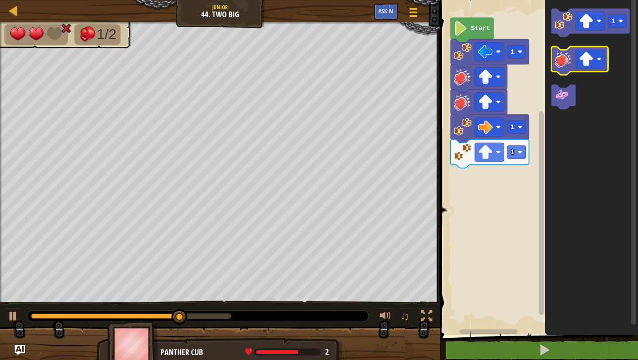
click at [355, 63] on image "Blockly Workspace" at bounding box center [564, 59] width 18 height 18
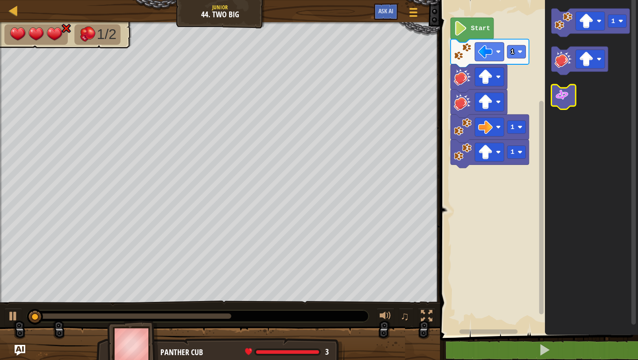
click at [355, 101] on image "Blockly Workspace" at bounding box center [562, 95] width 15 height 15
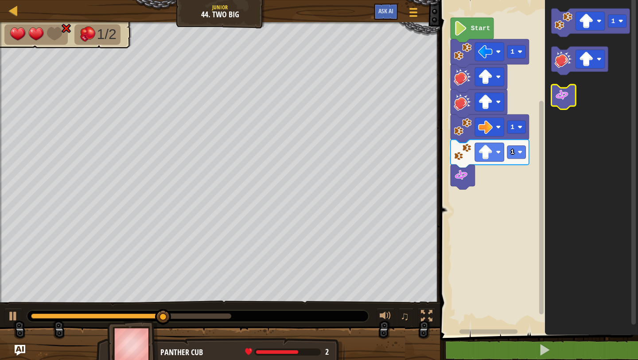
click at [355, 105] on icon "Blockly Workspace" at bounding box center [564, 97] width 24 height 25
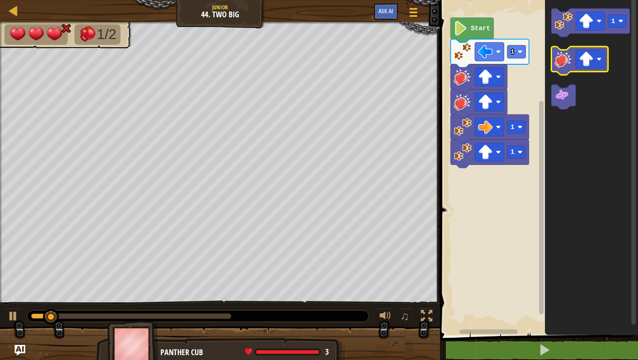
click at [355, 66] on image "Blockly Workspace" at bounding box center [564, 59] width 18 height 18
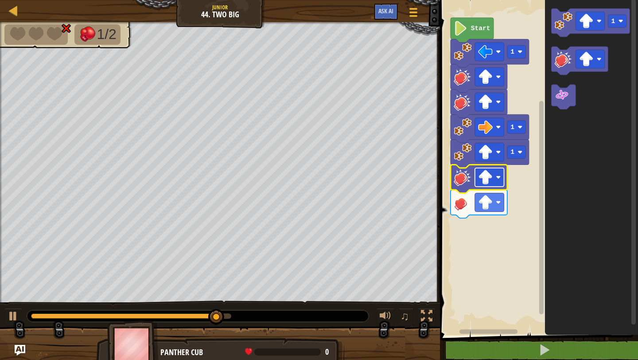
click at [355, 182] on rect "Blockly Workspace" at bounding box center [489, 177] width 29 height 19
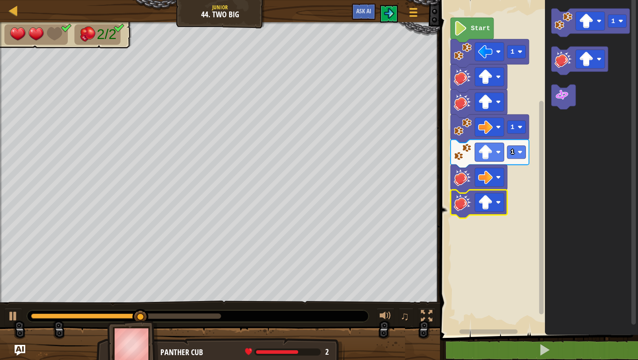
click at [355, 214] on icon "Blockly Workspace" at bounding box center [479, 204] width 57 height 28
click at [355, 203] on image "Blockly Workspace" at bounding box center [485, 202] width 15 height 15
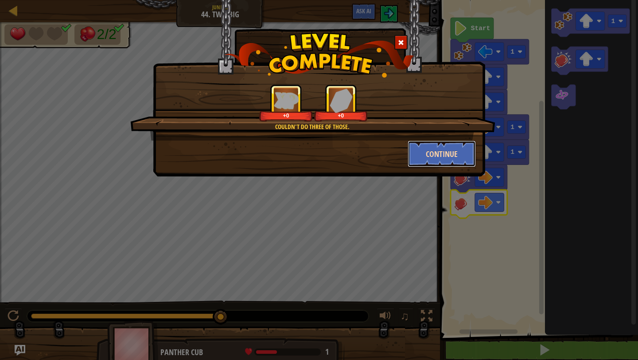
click at [355, 158] on button "Continue" at bounding box center [442, 153] width 69 height 27
